Goal: Check status: Check status

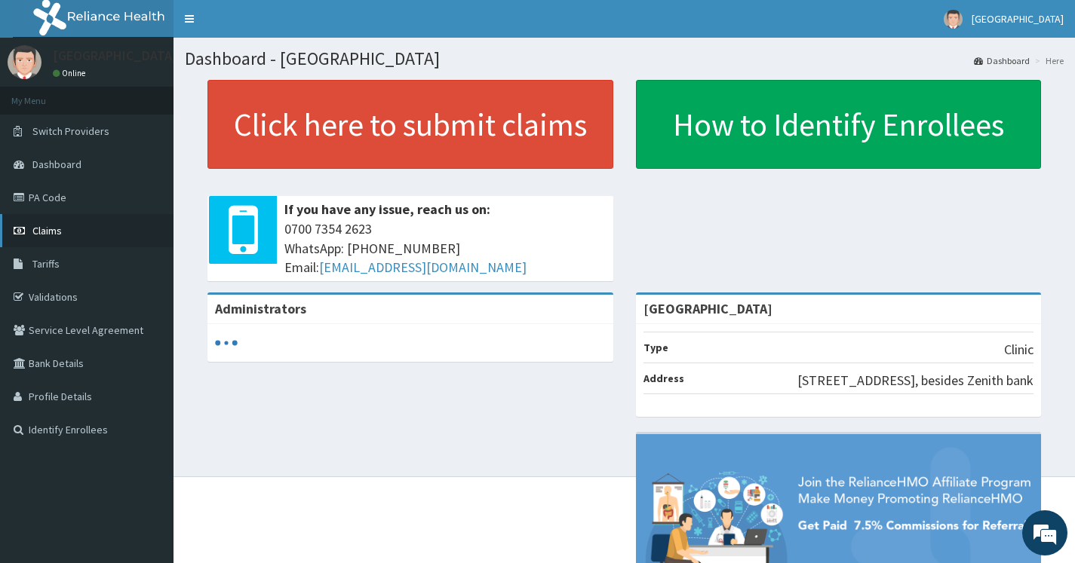
click at [65, 229] on link "Claims" at bounding box center [86, 230] width 173 height 33
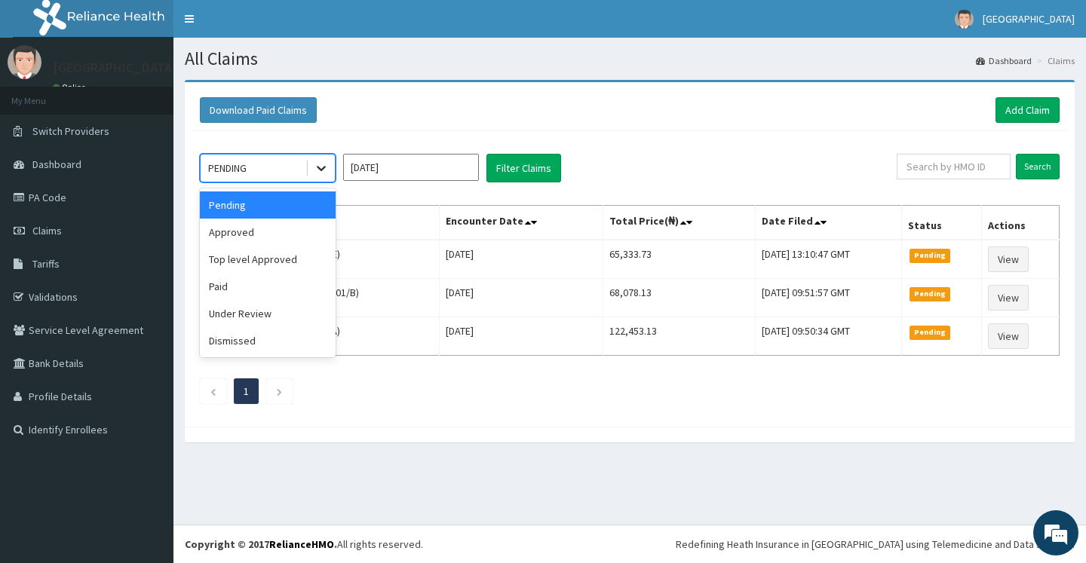
click at [317, 167] on icon at bounding box center [321, 168] width 15 height 15
click at [287, 232] on div "Approved" at bounding box center [268, 232] width 136 height 27
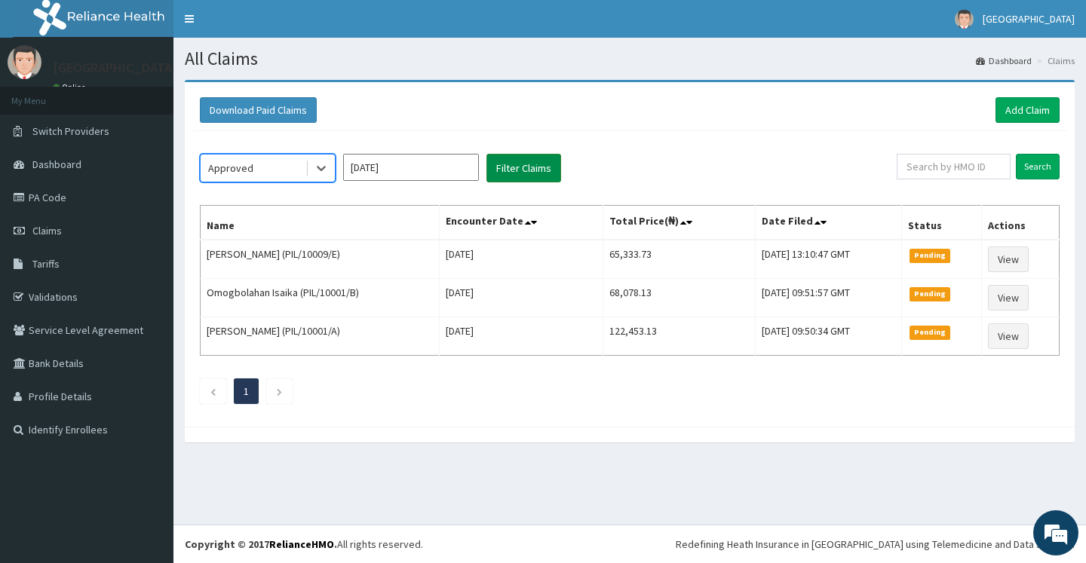
click at [542, 164] on button "Filter Claims" at bounding box center [524, 168] width 75 height 29
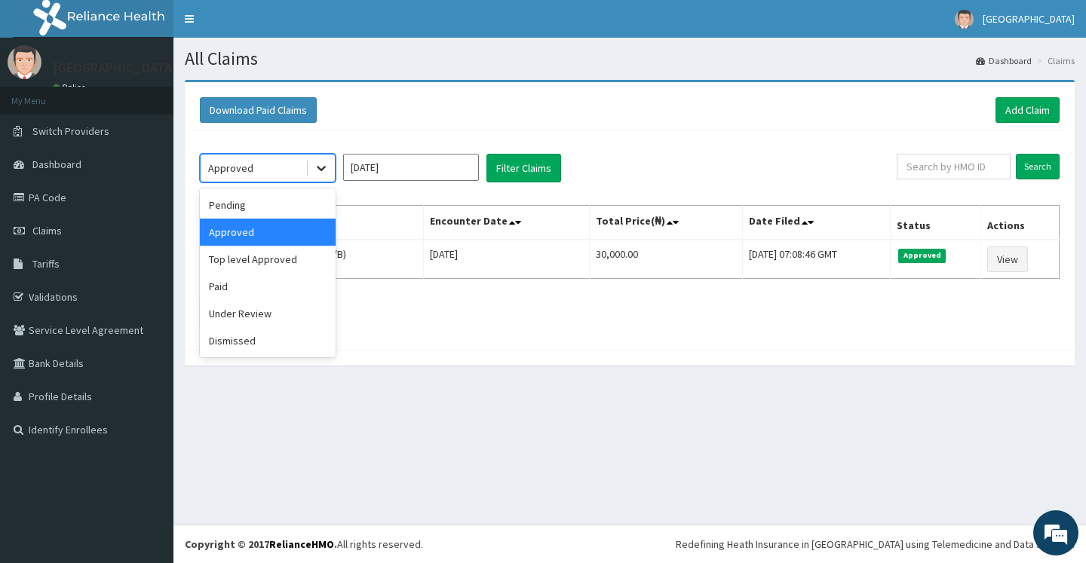
click at [316, 177] on div at bounding box center [321, 168] width 27 height 27
click at [305, 275] on div "Paid" at bounding box center [268, 286] width 136 height 27
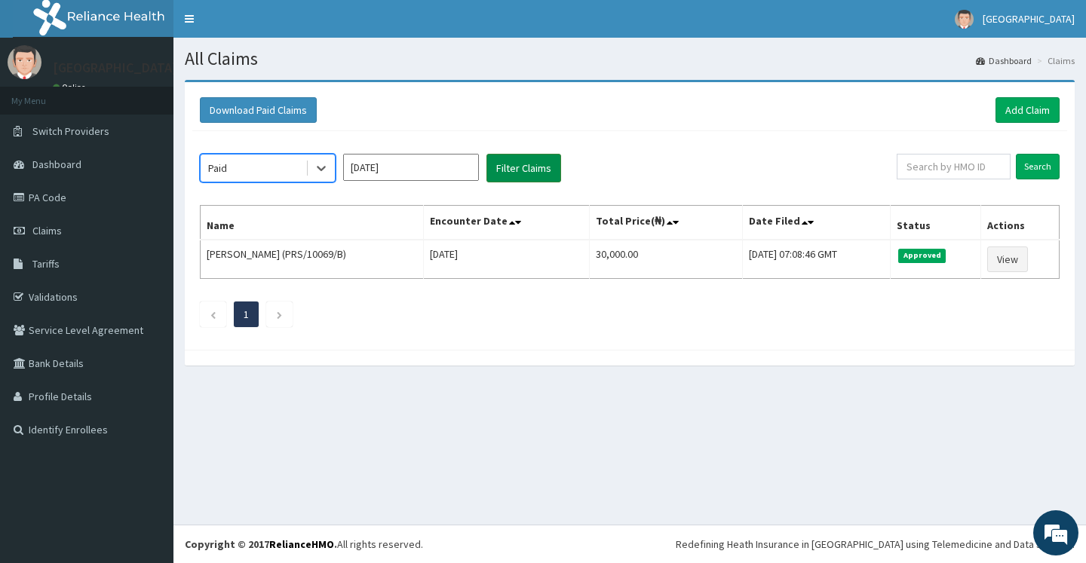
click at [512, 177] on button "Filter Claims" at bounding box center [524, 168] width 75 height 29
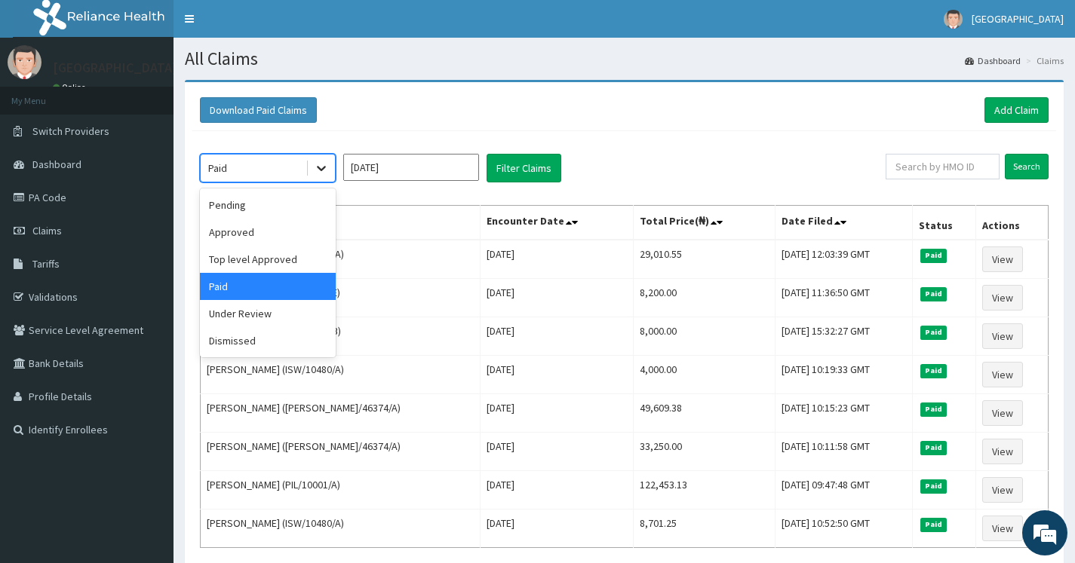
click at [324, 170] on icon at bounding box center [321, 168] width 15 height 15
click at [291, 307] on div "Under Review" at bounding box center [268, 313] width 136 height 27
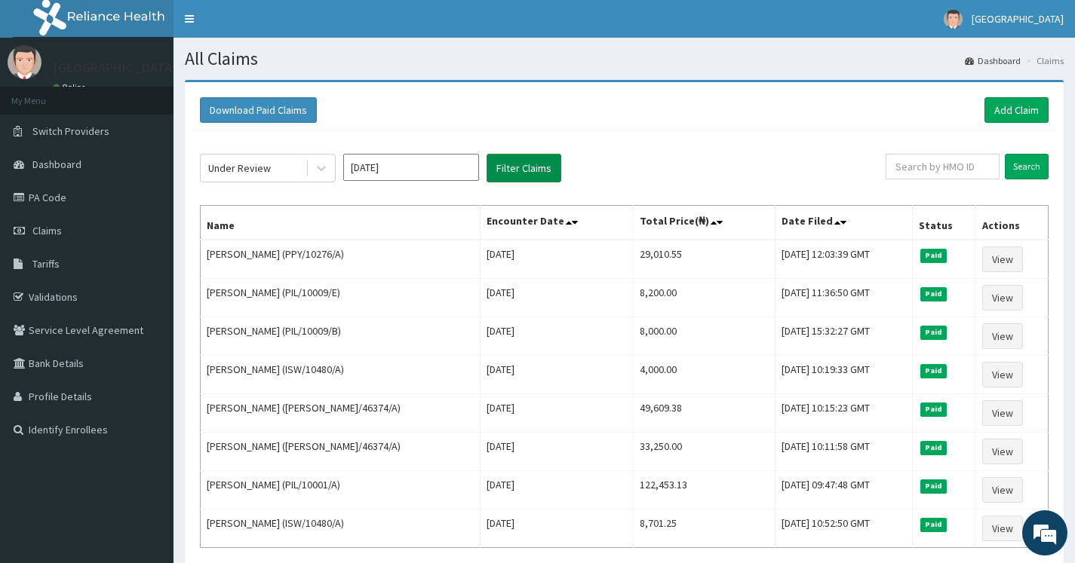
click at [523, 175] on button "Filter Claims" at bounding box center [524, 168] width 75 height 29
